Goal: Task Accomplishment & Management: Manage account settings

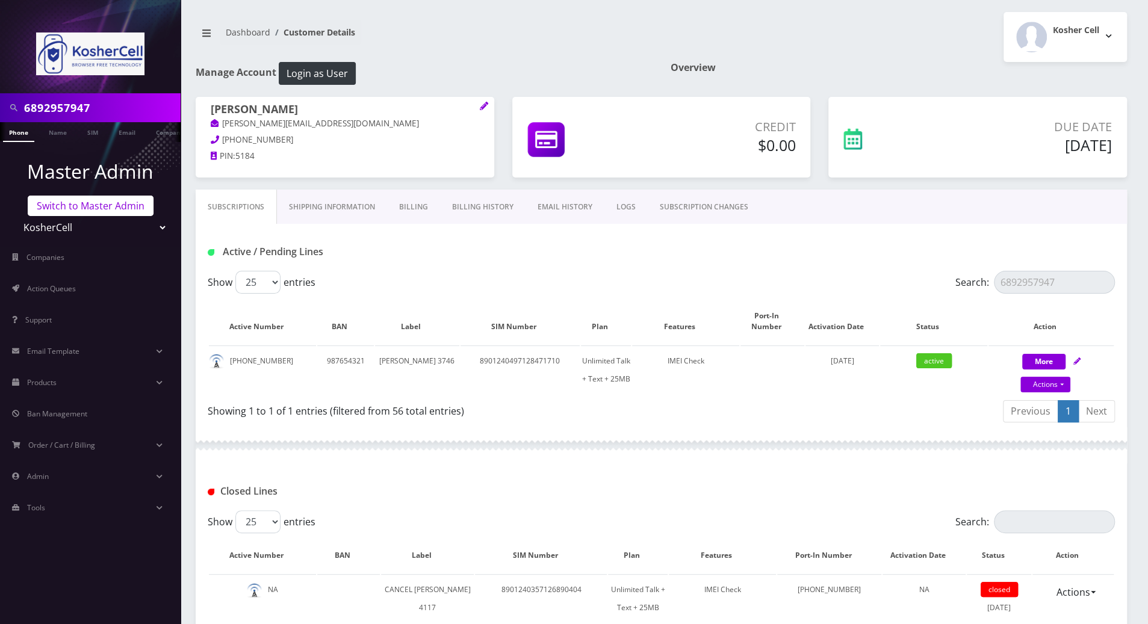
click at [81, 205] on link "Switch to Master Admin" at bounding box center [91, 206] width 126 height 20
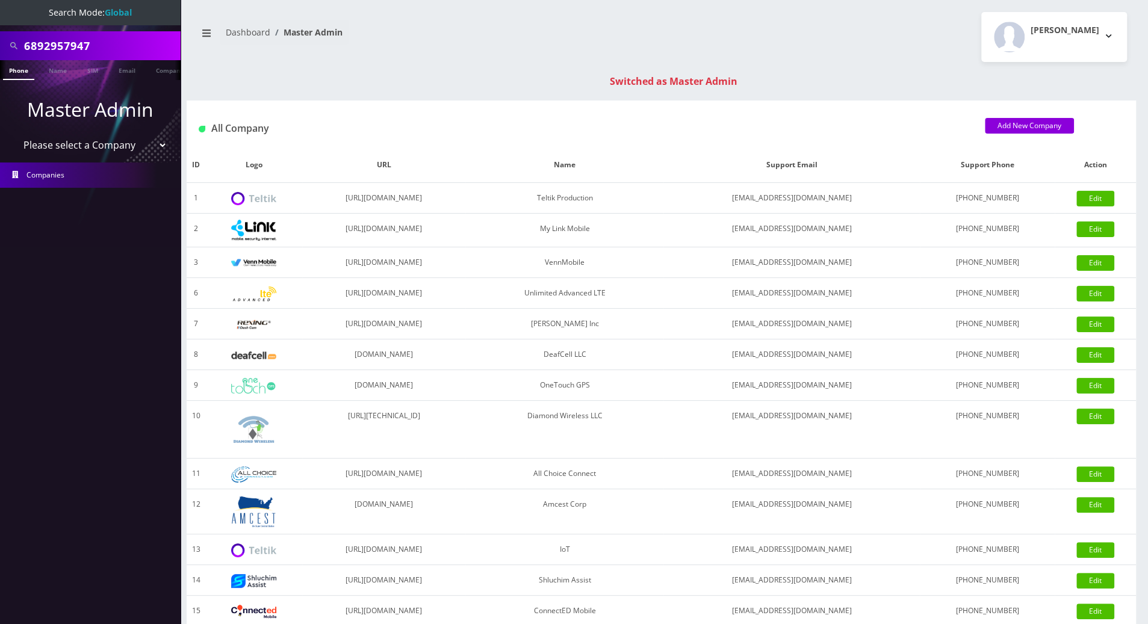
drag, startPoint x: 100, startPoint y: 45, endPoint x: -1, endPoint y: 49, distance: 101.2
click at [0, 49] on html "Search Mode: Global 6892957947 Phone Name SIM Email Company Customer Master Adm…" at bounding box center [574, 428] width 1148 height 856
paste input "1835"
type input "1835"
click at [21, 70] on link "Phone" at bounding box center [18, 70] width 31 height 20
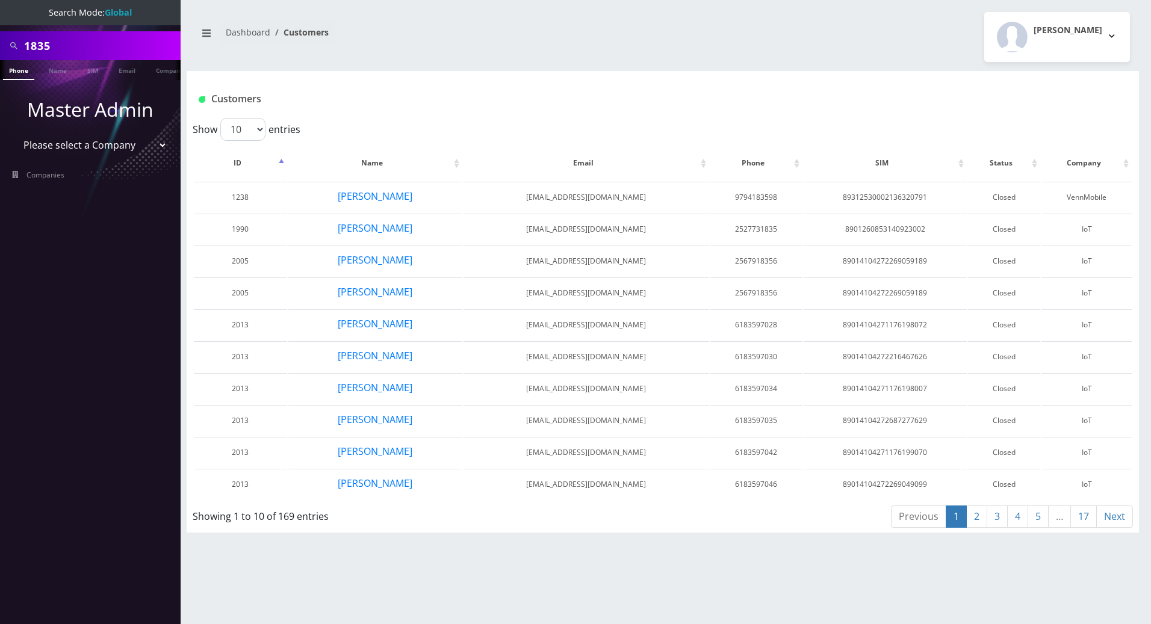
click at [153, 142] on select "Please select a Company Teltik Production My Link Mobile VennMobile Unlimited A…" at bounding box center [90, 145] width 153 height 23
click at [361, 546] on div "1835 Phone Name SIM Email Company Customer Dashboard Customers Tracy Genares 1" at bounding box center [663, 312] width 976 height 624
click at [158, 144] on select "Please select a Company Teltik Production My Link Mobile VennMobile Unlimited A…" at bounding box center [90, 145] width 153 height 23
select select "1"
click at [14, 134] on select "Please select a Company Teltik Production My Link Mobile VennMobile Unlimited A…" at bounding box center [90, 145] width 153 height 23
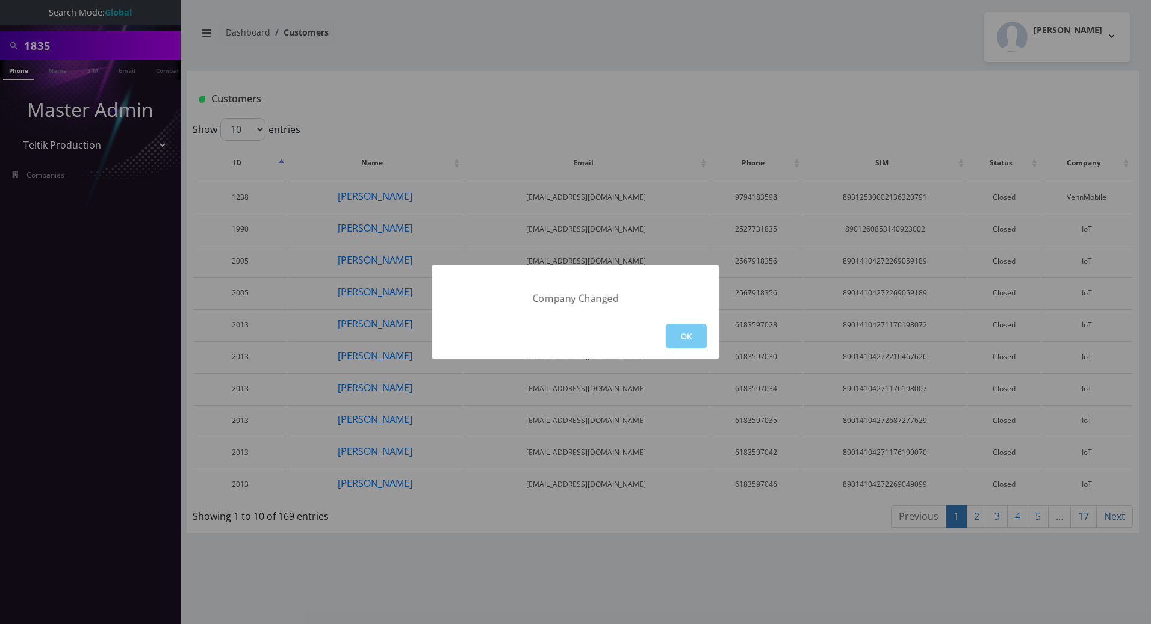
click at [684, 333] on button "OK" at bounding box center [686, 336] width 41 height 25
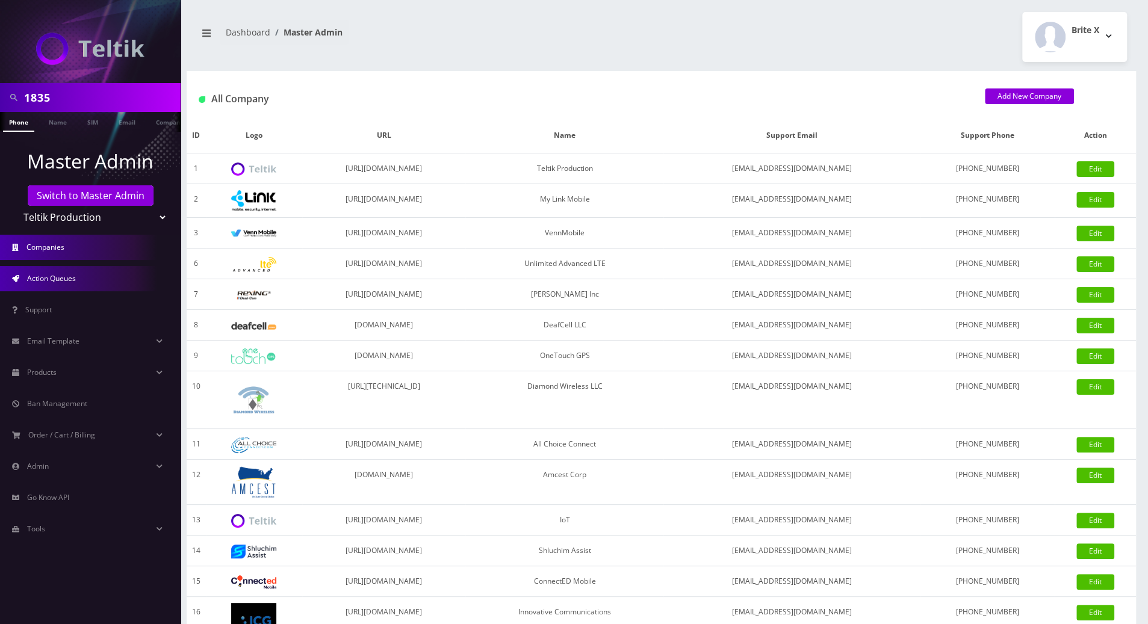
click at [66, 279] on span "Action Queues" at bounding box center [51, 278] width 49 height 10
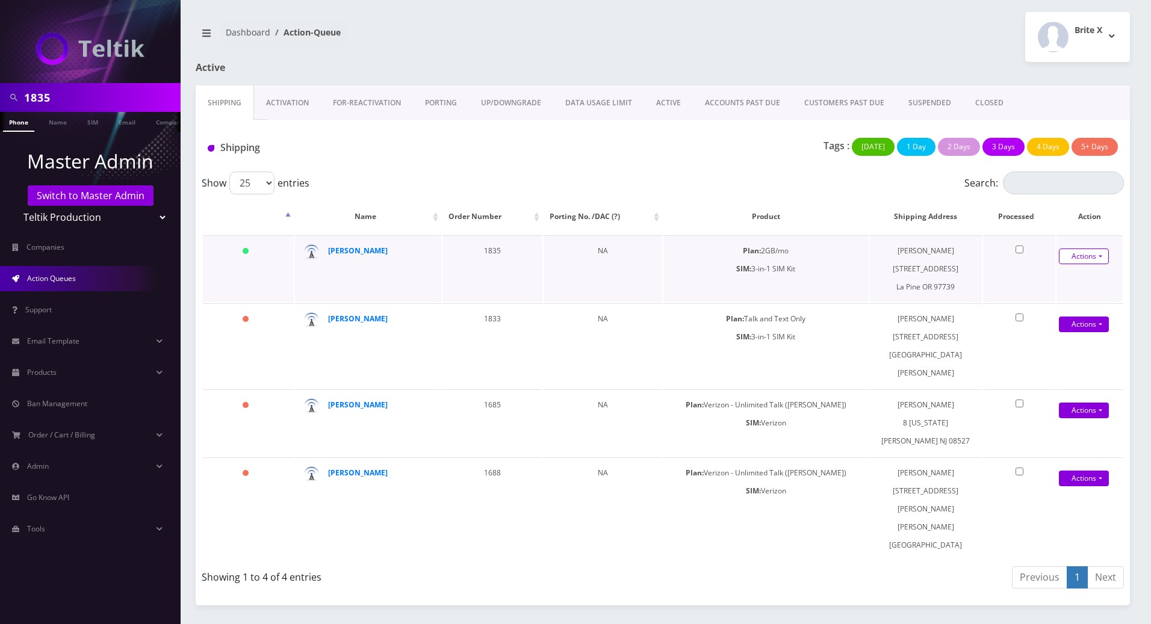
click at [1098, 256] on link "Actions" at bounding box center [1084, 257] width 50 height 16
click at [1056, 277] on link "Shipped" at bounding box center [1078, 279] width 96 height 18
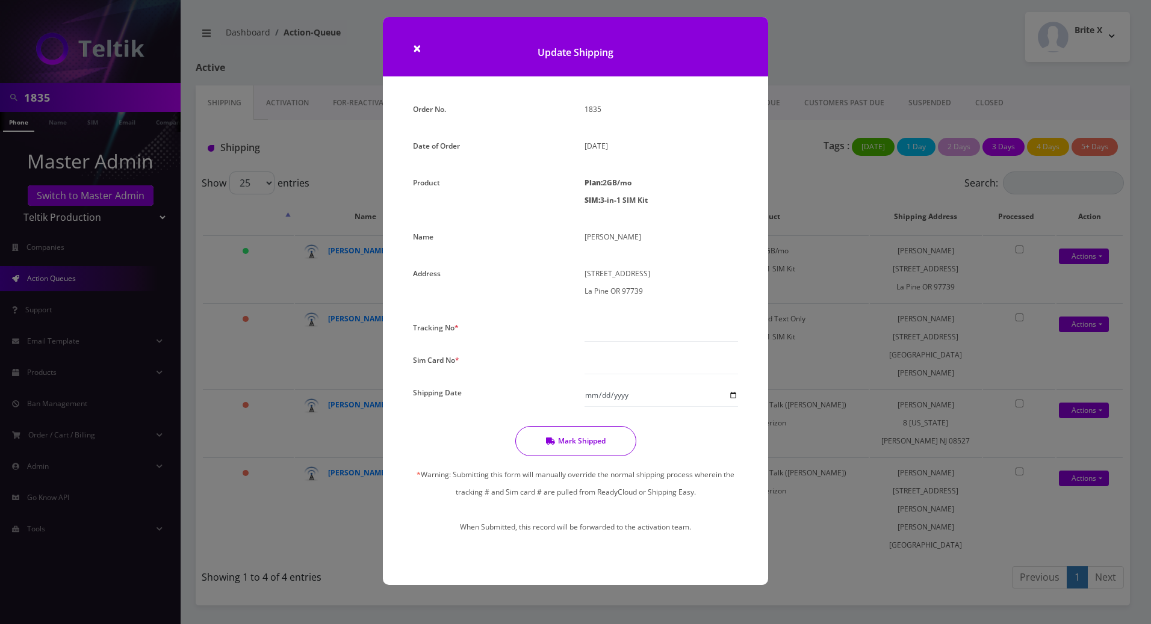
click at [846, 532] on div "× Update Shipping Order No. 1835 Date of Order [DATE] Product Plan: 2GB/mo SIM:…" at bounding box center [575, 312] width 1151 height 624
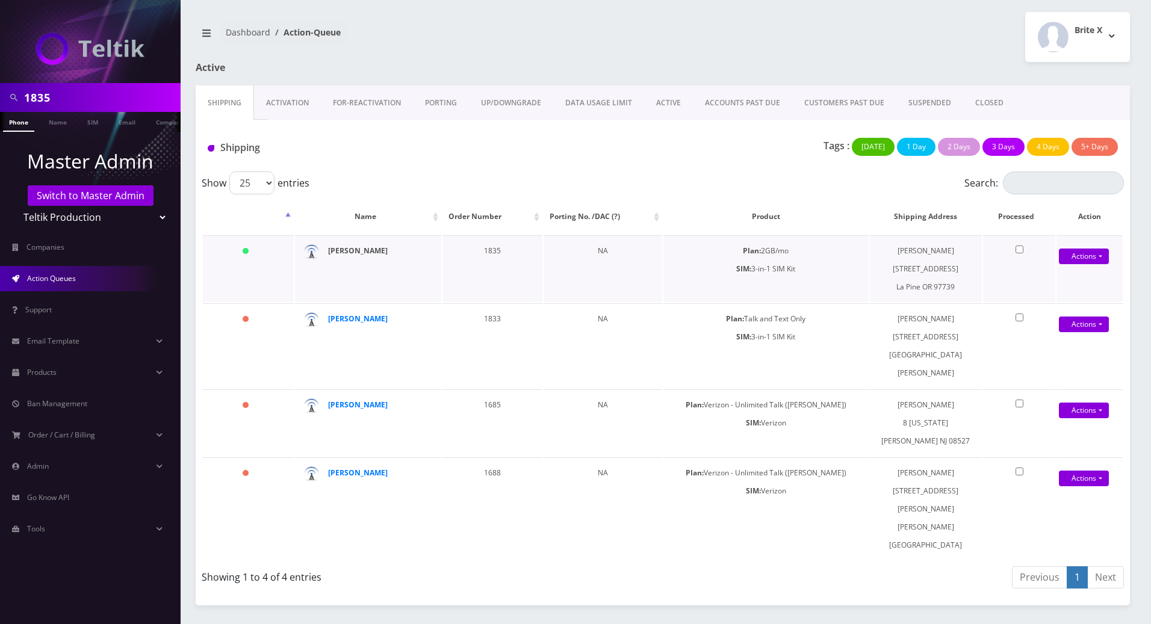
click at [350, 248] on strong "[PERSON_NAME]" at bounding box center [358, 251] width 60 height 10
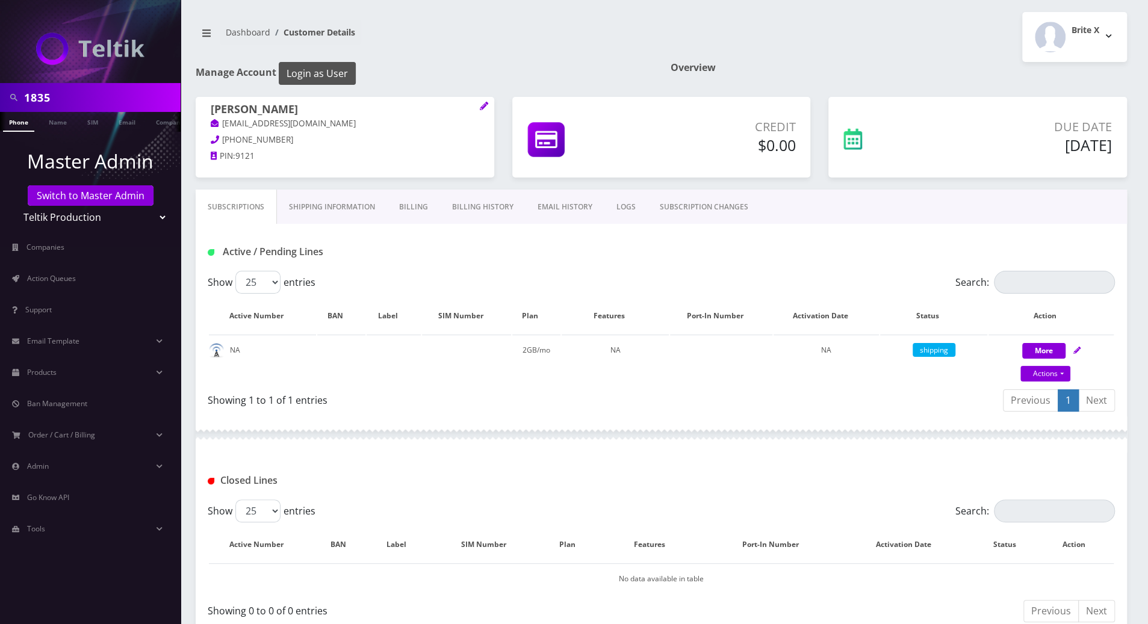
click at [317, 70] on button "Login as User" at bounding box center [317, 73] width 77 height 23
drag, startPoint x: 273, startPoint y: 108, endPoint x: 212, endPoint y: 108, distance: 60.8
click at [212, 108] on h1 "[PERSON_NAME]" at bounding box center [345, 110] width 268 height 14
copy h1 "[PERSON_NAME]"
click at [33, 277] on span "Action Queues" at bounding box center [51, 278] width 49 height 10
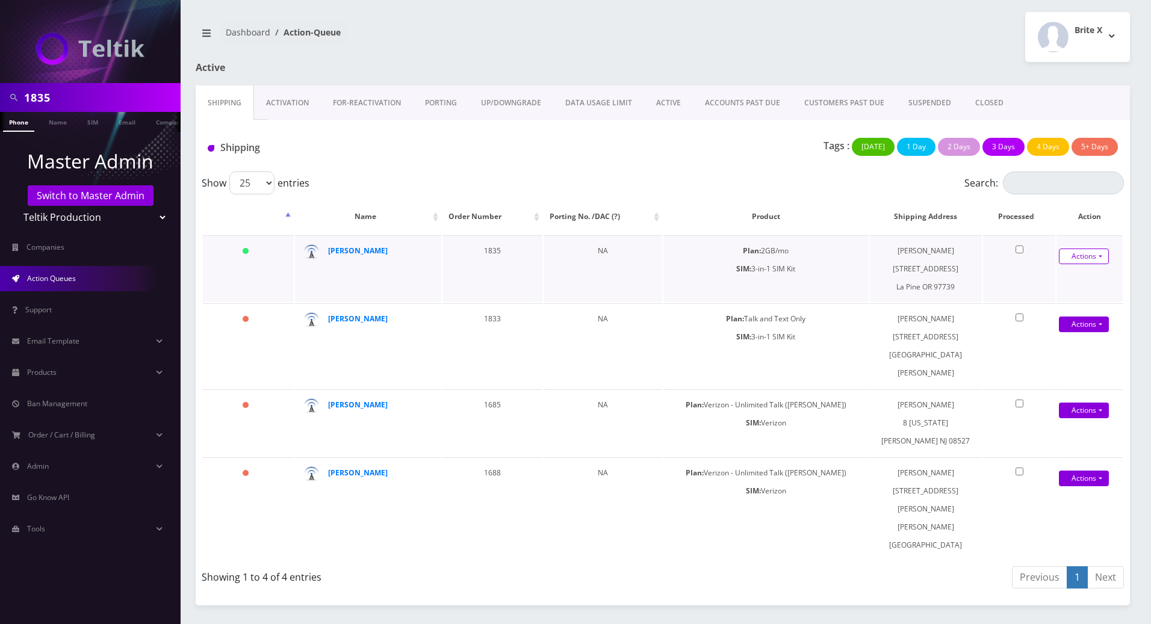
click at [1102, 255] on link "Actions" at bounding box center [1084, 257] width 50 height 16
click at [1064, 280] on link "Shipped" at bounding box center [1078, 279] width 96 height 18
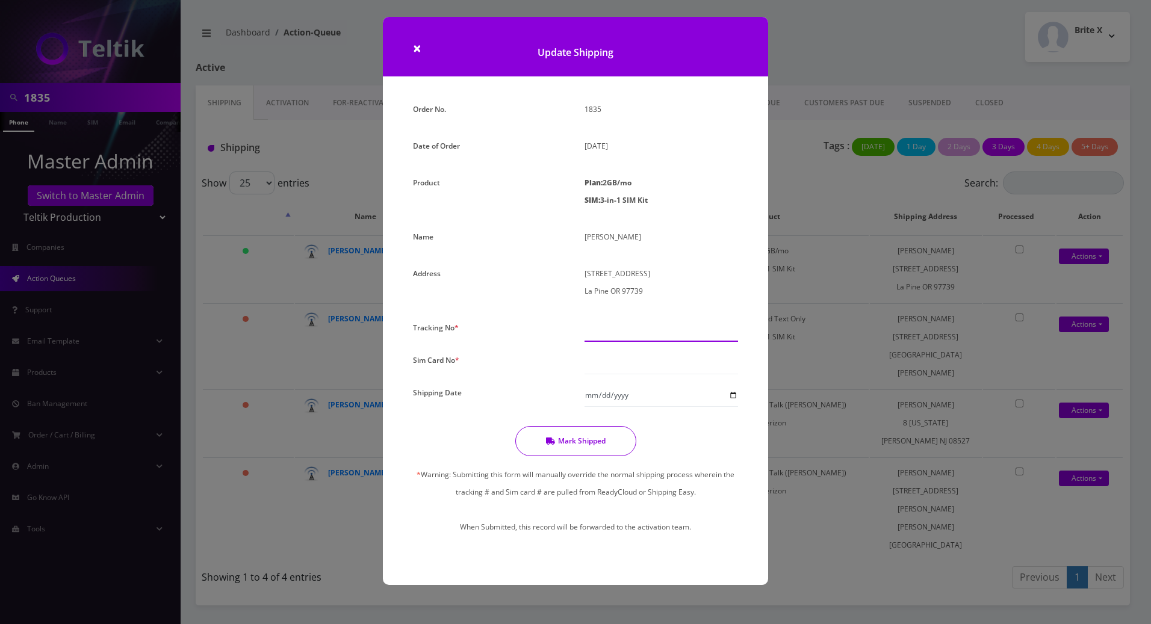
click at [628, 335] on input "text" at bounding box center [660, 330] width 153 height 23
type input "11111111111111111111111"
click at [637, 364] on input "text" at bounding box center [660, 362] width 153 height 23
click at [745, 364] on div at bounding box center [661, 362] width 172 height 23
click at [599, 361] on input "text" at bounding box center [660, 362] width 153 height 23
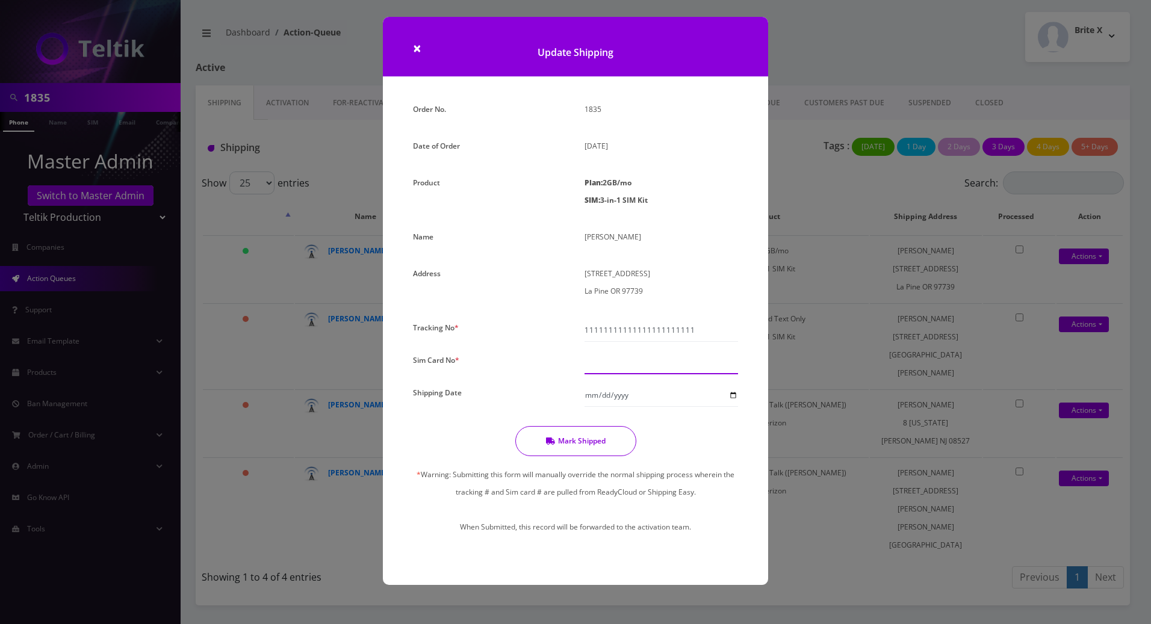
paste input "8901240357135050776"
type input "8901240357135050776"
click at [735, 395] on input "Shipping Date" at bounding box center [660, 395] width 153 height 23
type input "2025-10-14"
click at [580, 447] on button "Mark Shipped" at bounding box center [575, 441] width 121 height 30
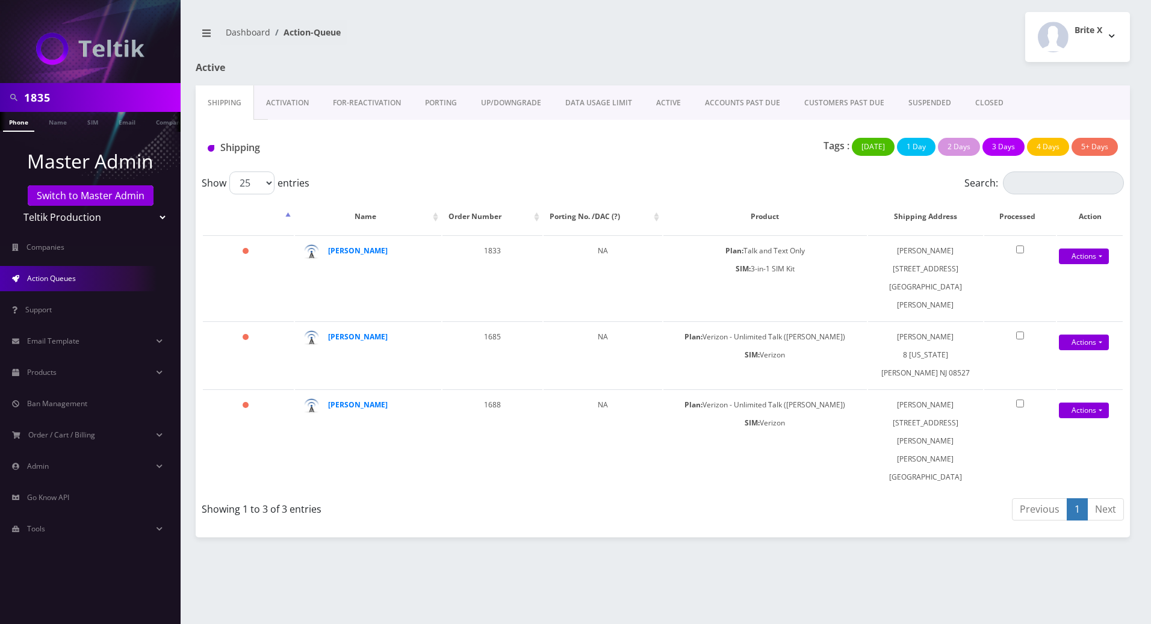
click at [281, 108] on link "Activation" at bounding box center [287, 102] width 67 height 35
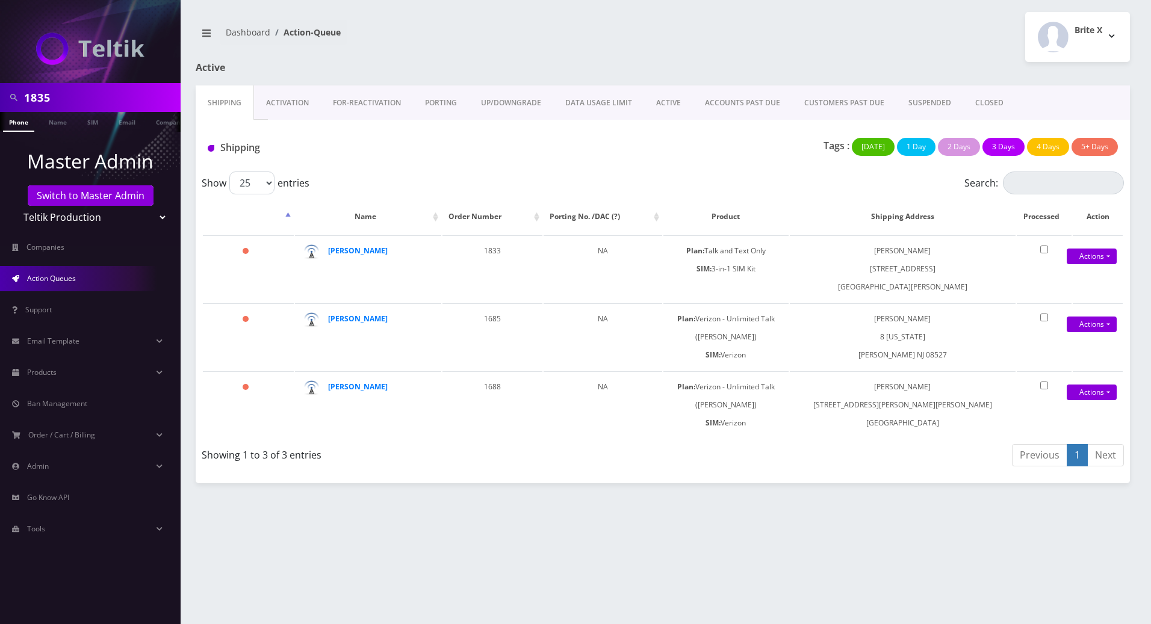
click at [299, 104] on link "Activation" at bounding box center [287, 102] width 67 height 35
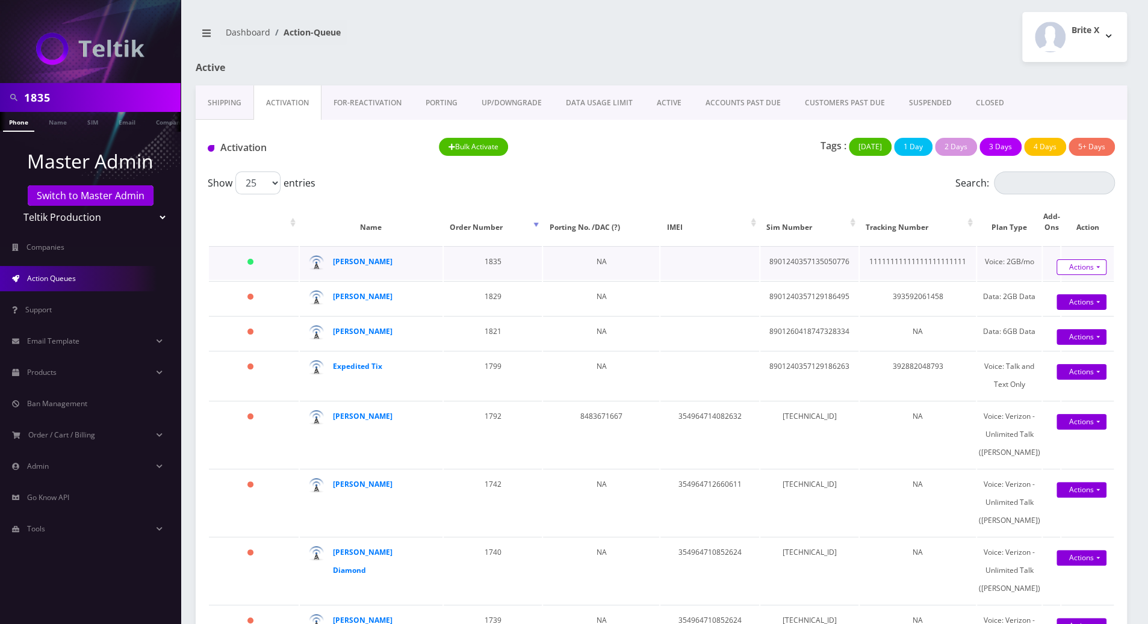
click at [840, 267] on link "Actions" at bounding box center [1081, 267] width 50 height 16
click at [840, 286] on link "Activate" at bounding box center [1090, 289] width 96 height 18
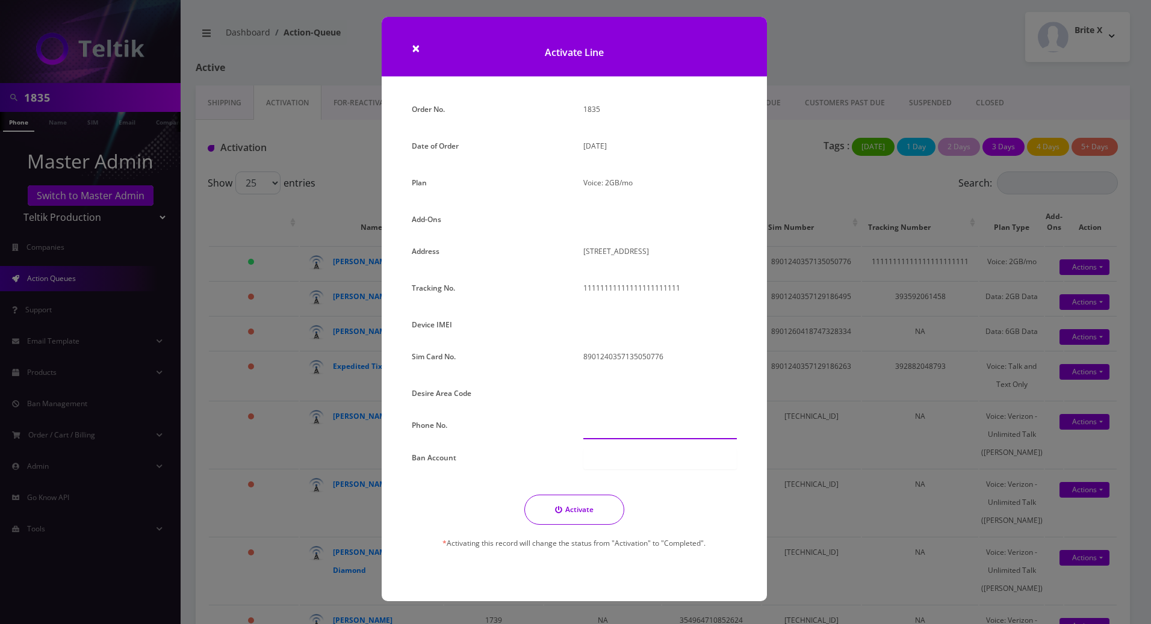
click at [650, 432] on input "text" at bounding box center [659, 427] width 153 height 23
paste input "458-329-4164"
type input "458-329-4164"
click at [636, 456] on div at bounding box center [659, 459] width 153 height 20
click at [574, 518] on button "Activate" at bounding box center [574, 510] width 100 height 30
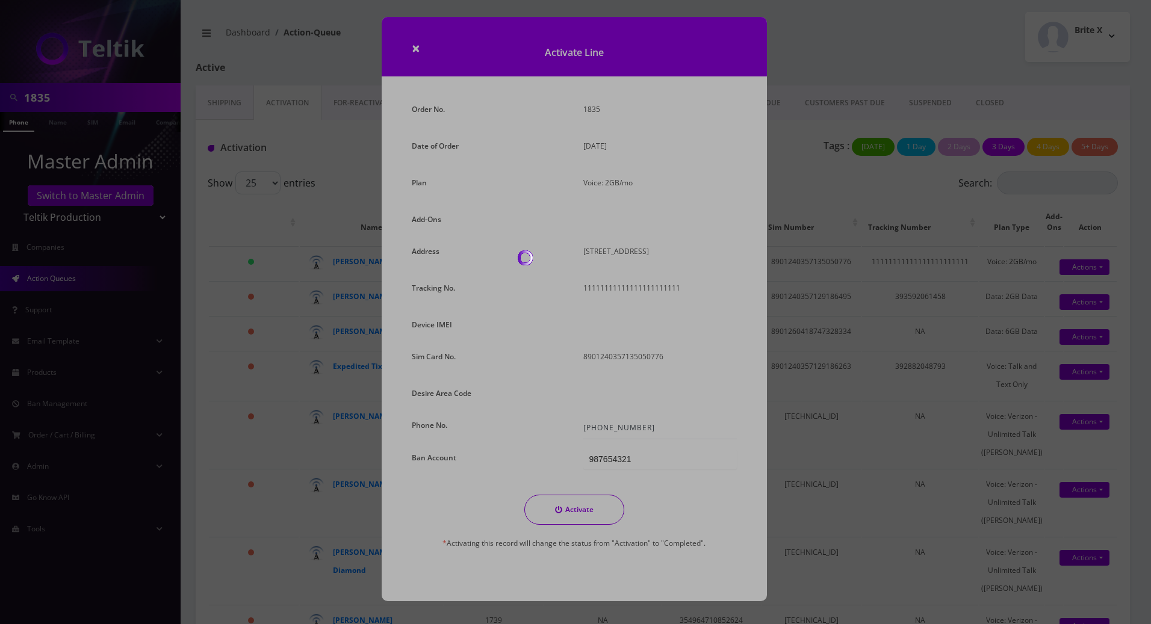
click at [574, 512] on div at bounding box center [575, 312] width 1151 height 624
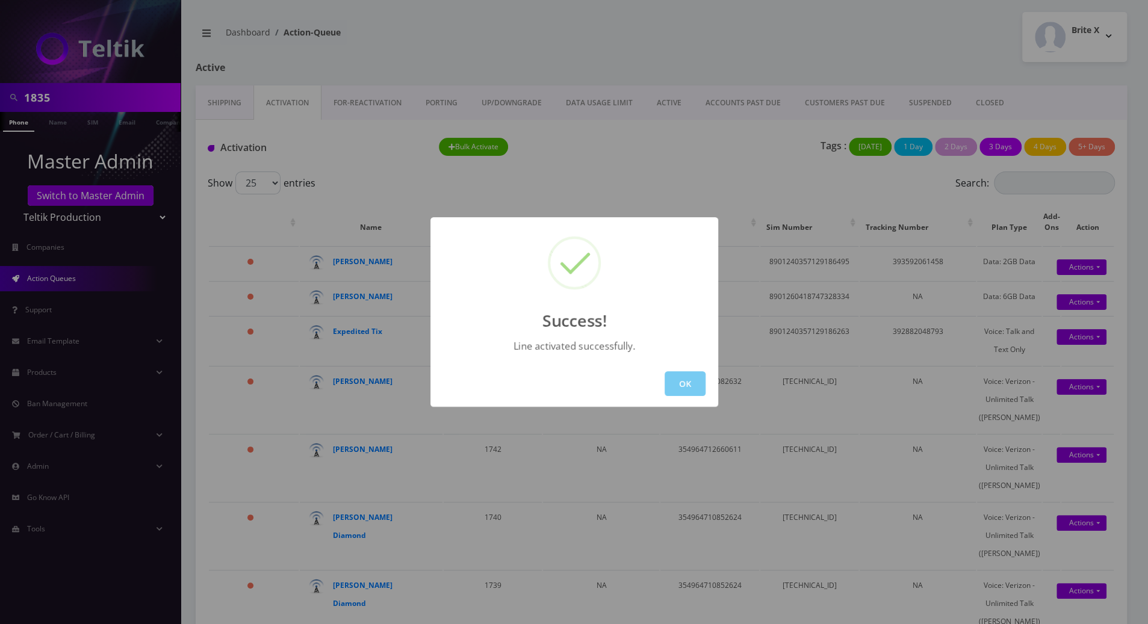
click at [690, 385] on button "OK" at bounding box center [684, 383] width 41 height 25
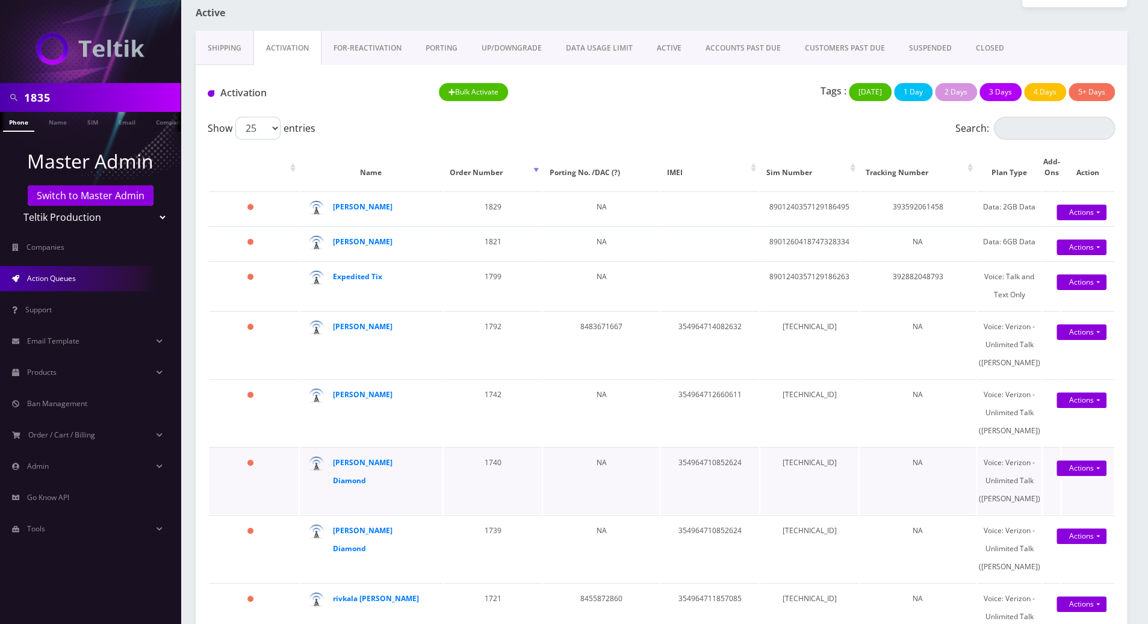
scroll to position [80, 0]
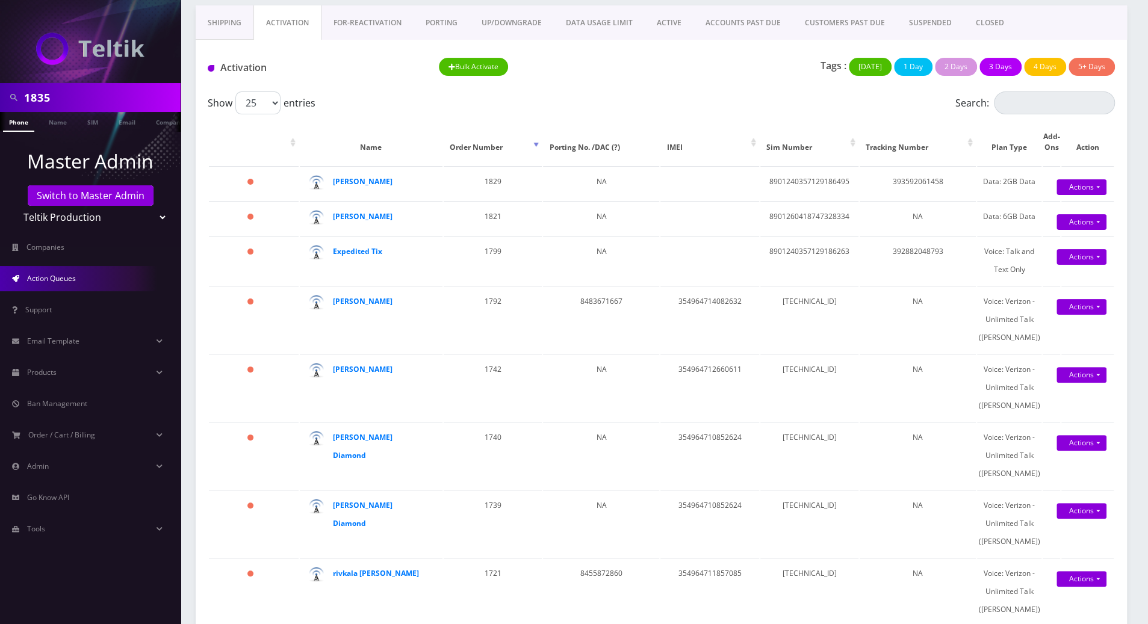
drag, startPoint x: 30, startPoint y: 582, endPoint x: 45, endPoint y: 583, distance: 14.5
click at [30, 582] on nav "1835 Phone Name SIM Email Company Customer Master Admin Switch to Master Admin …" at bounding box center [90, 312] width 181 height 624
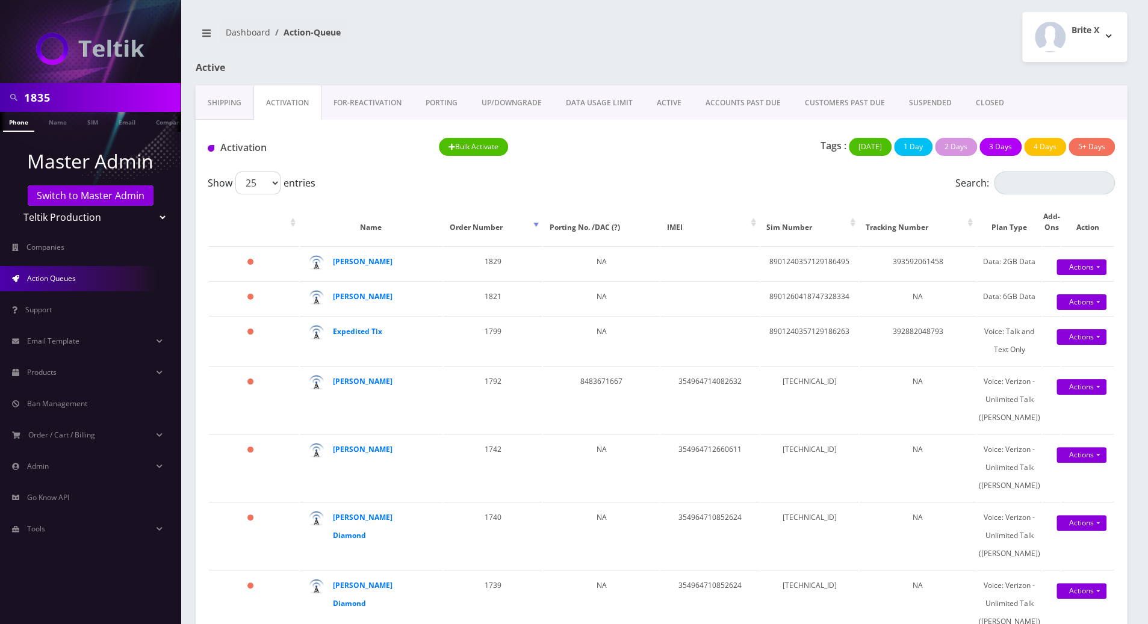
drag, startPoint x: 63, startPoint y: 99, endPoint x: -1, endPoint y: 97, distance: 63.2
click at [0, 97] on html "1835 Phone Name SIM Email Company Customer Master Admin Switch to Master Admin …" at bounding box center [574, 544] width 1148 height 1089
paste input "4583294164"
type input "4583294164"
click at [17, 123] on link "Phone" at bounding box center [18, 122] width 31 height 20
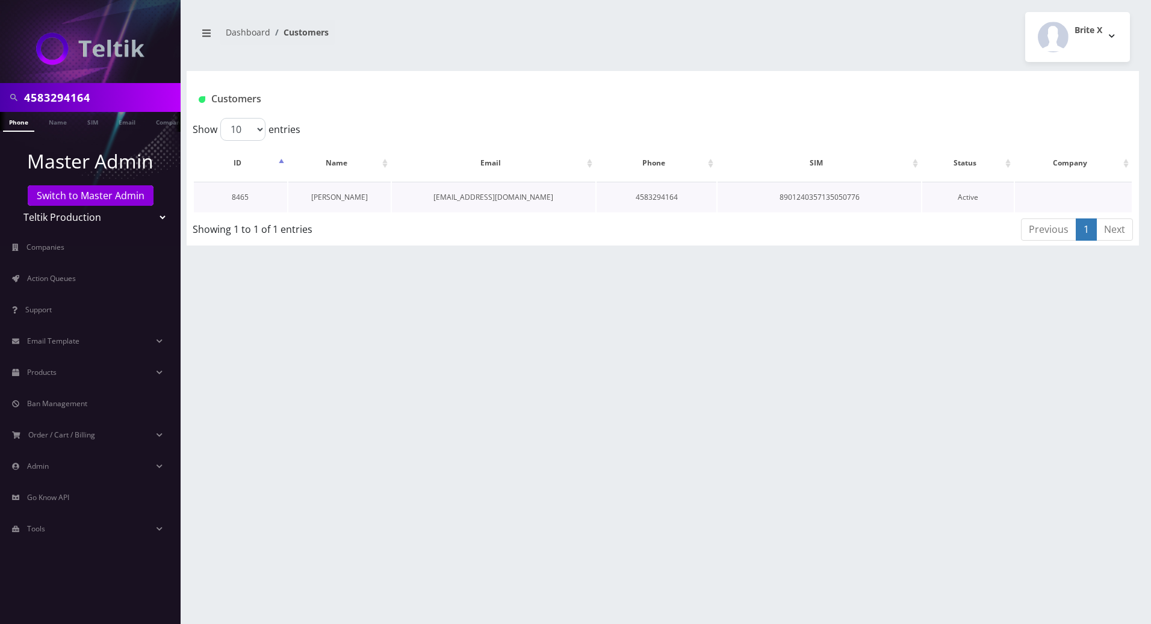
click at [323, 199] on link "[PERSON_NAME]" at bounding box center [339, 197] width 57 height 10
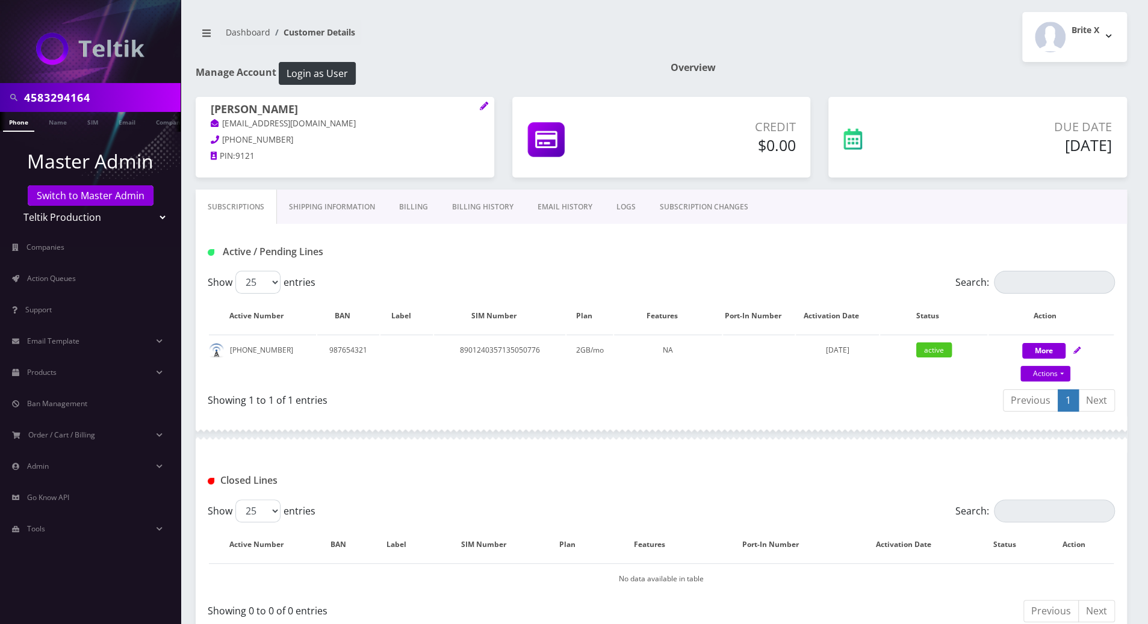
scroll to position [72, 0]
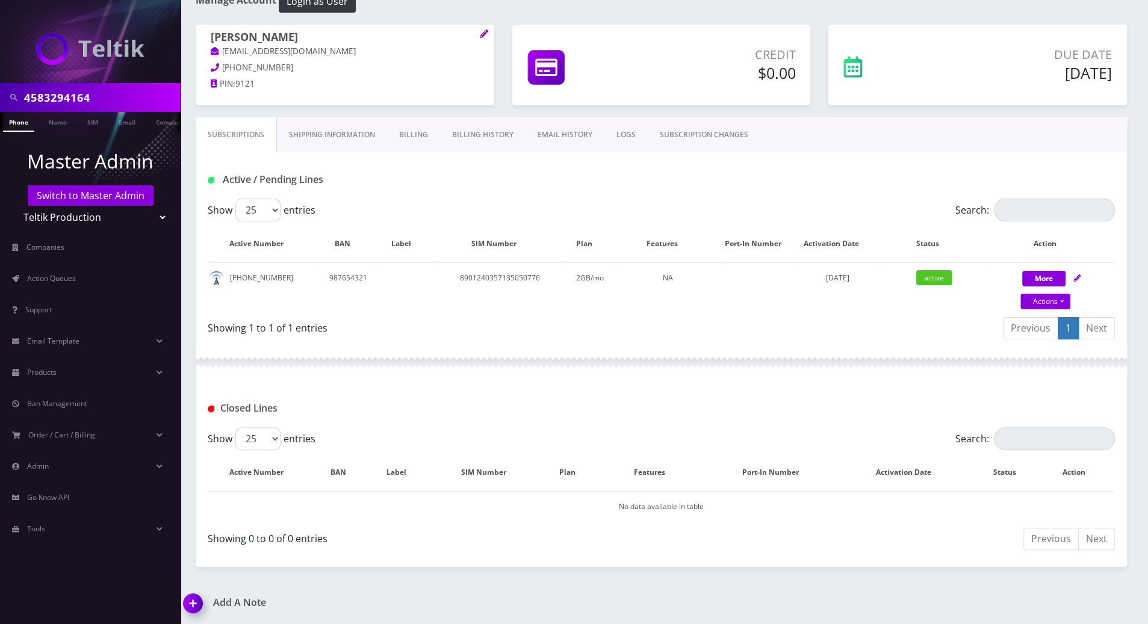
click at [192, 598] on img at bounding box center [196, 608] width 36 height 36
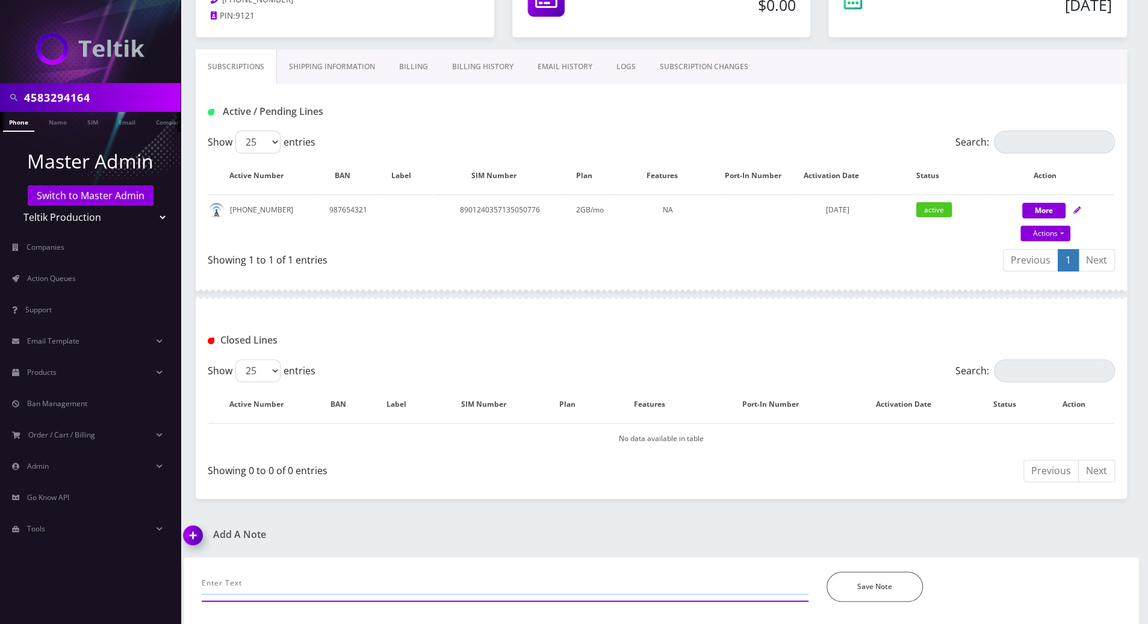
click at [389, 580] on input "text" at bounding box center [505, 583] width 607 height 23
type input "chatted for a e sim plan guided cust to regster online and actvated his e sim t…"
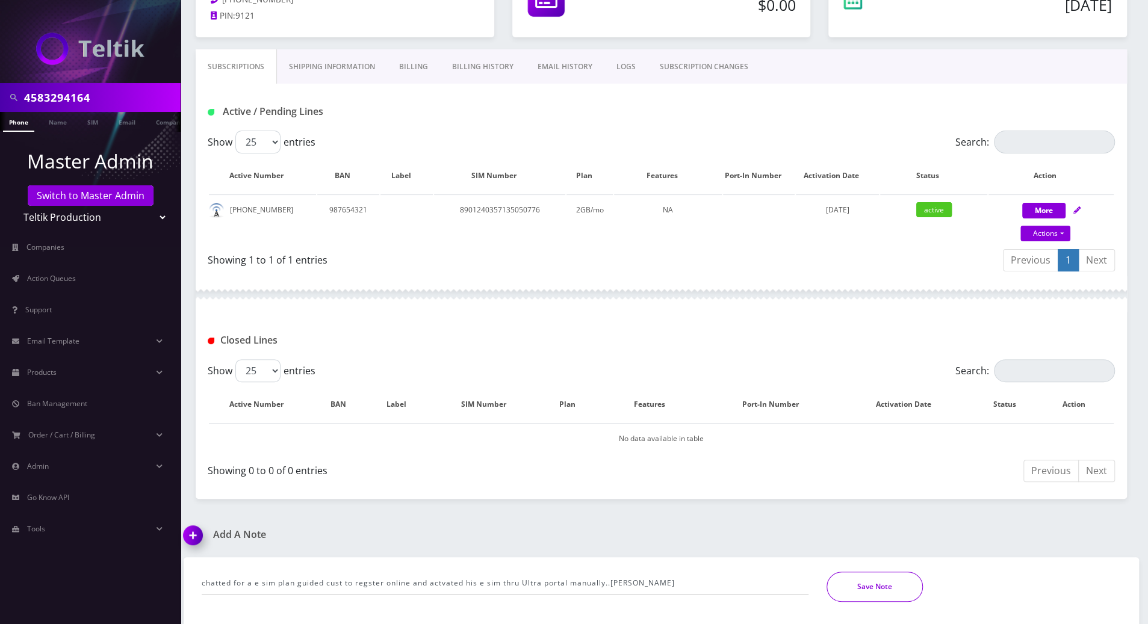
click at [865, 584] on button "Save Note" at bounding box center [874, 587] width 96 height 30
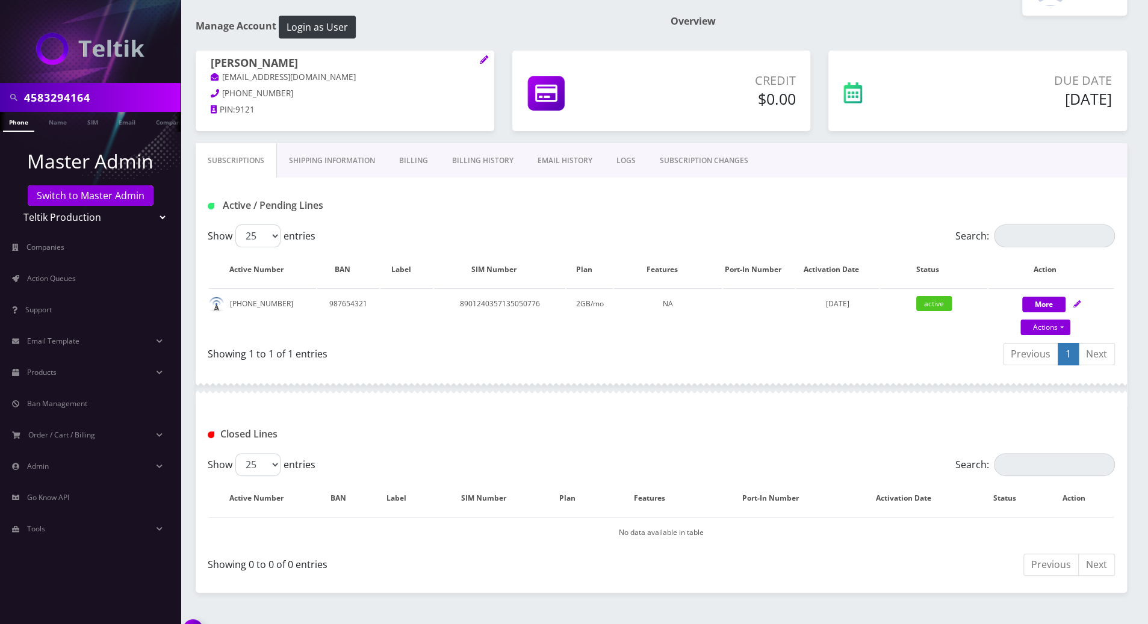
scroll to position [0, 0]
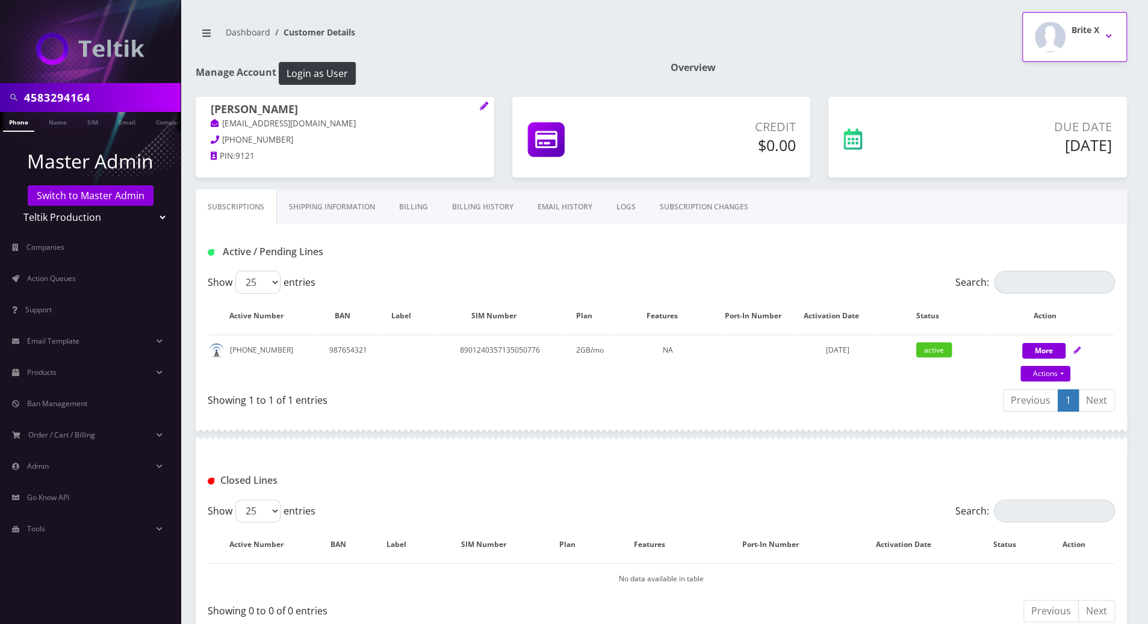
click at [1109, 34] on button "Brite X" at bounding box center [1074, 37] width 105 height 50
click at [1047, 76] on link "Logout" at bounding box center [1074, 76] width 105 height 17
